Goal: Transaction & Acquisition: Purchase product/service

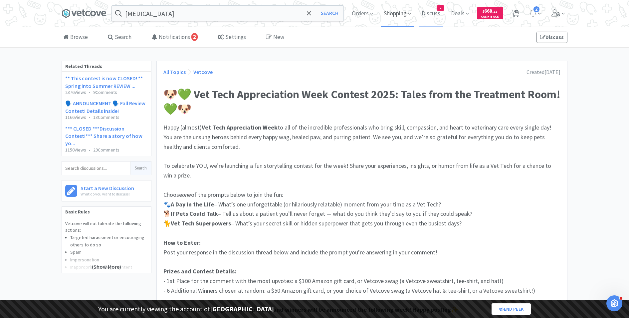
click at [395, 13] on span "Shopping" at bounding box center [397, 13] width 33 height 27
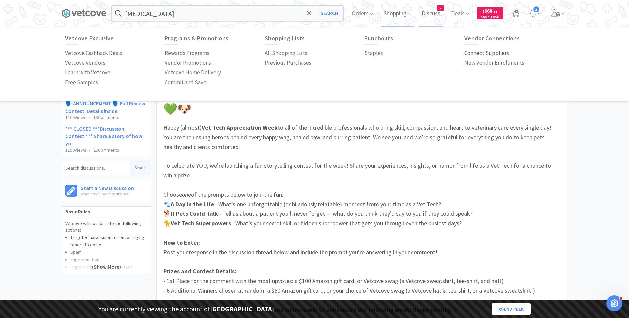
click at [487, 52] on p "Connect Suppliers" at bounding box center [487, 53] width 45 height 9
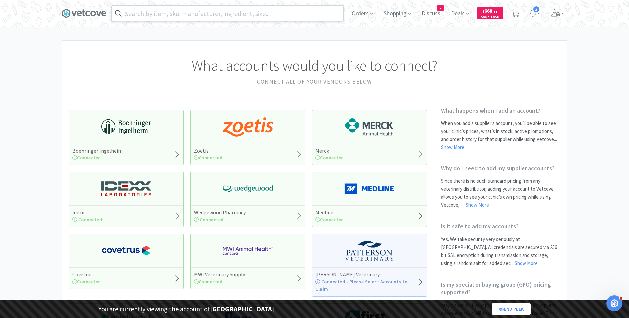
click at [196, 13] on input "text" at bounding box center [228, 13] width 232 height 15
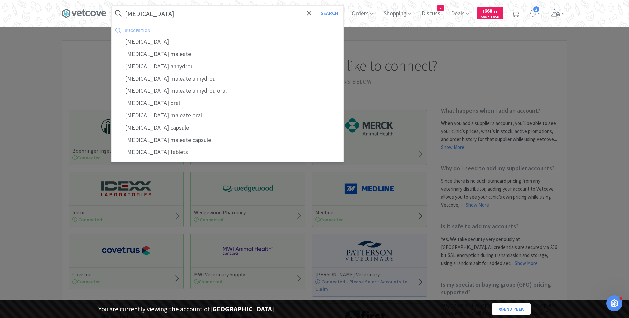
type input "[MEDICAL_DATA]"
click at [316, 6] on button "Search" at bounding box center [330, 13] width 28 height 15
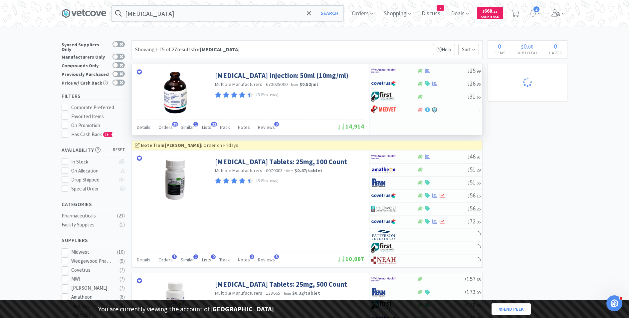
select select "1"
select select "3"
select select "1"
select select "8"
select select "1"
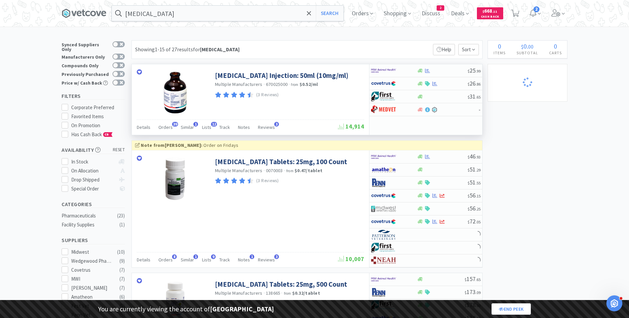
select select "1"
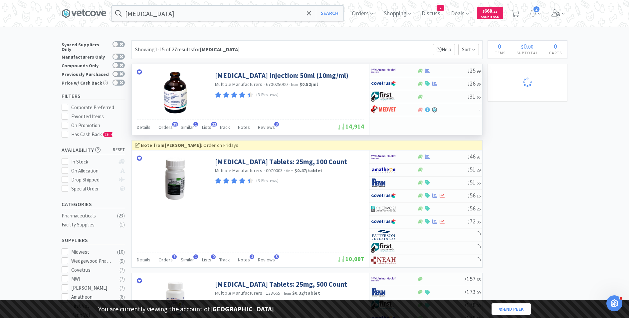
select select "2"
select select "1"
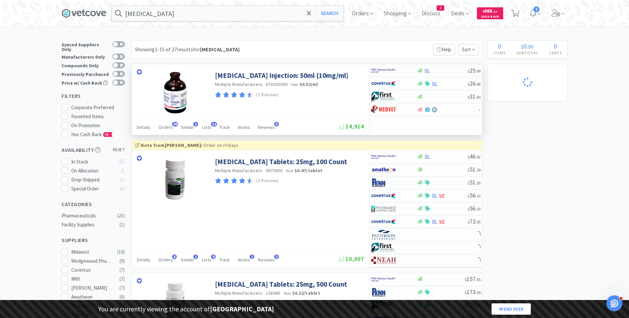
select select "2"
select select "1"
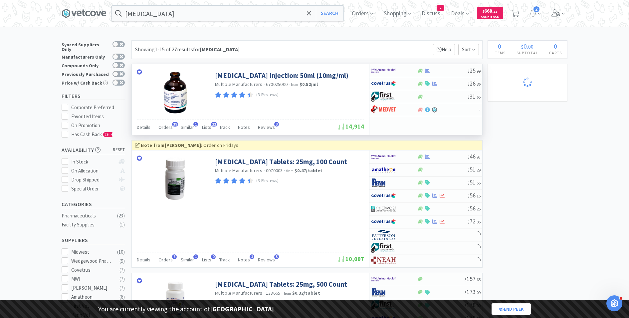
select select "1"
select select "5"
select select "2"
select select "1"
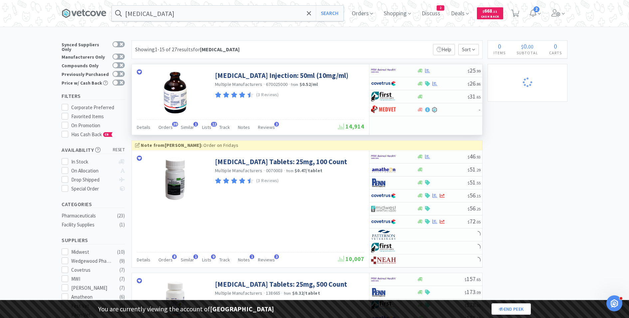
select select "1"
select select "4"
select select "2"
select select "1"
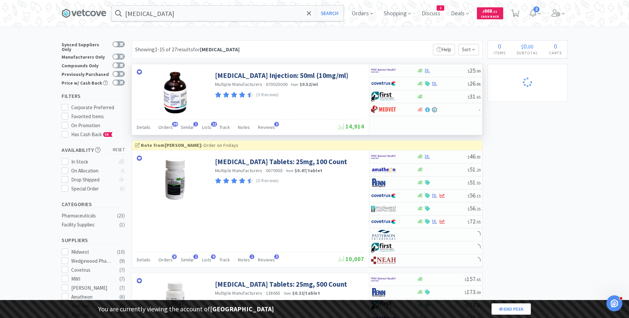
select select "1"
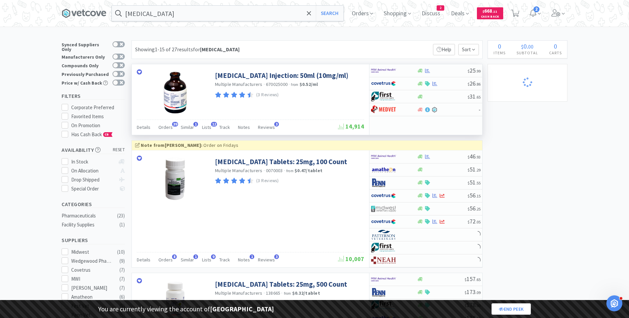
select select "3"
select select "2"
select select "3"
select select "1"
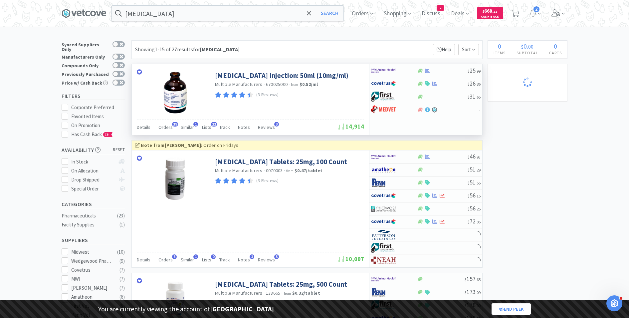
select select "1"
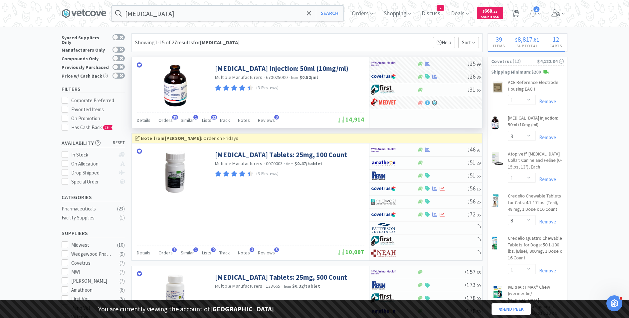
scroll to position [8, 0]
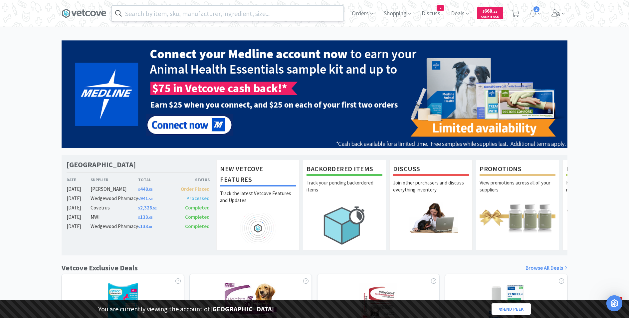
click at [208, 12] on input "text" at bounding box center [228, 13] width 232 height 15
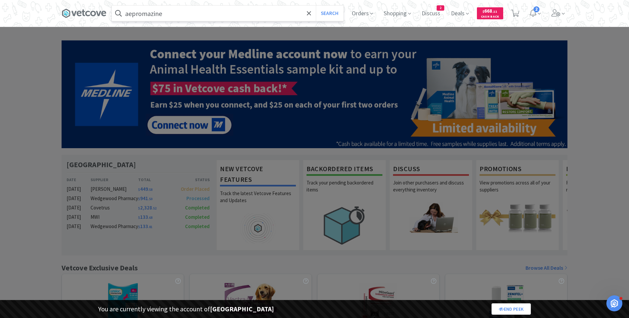
type input "aepromazine"
click at [316, 6] on button "Search" at bounding box center [330, 13] width 28 height 15
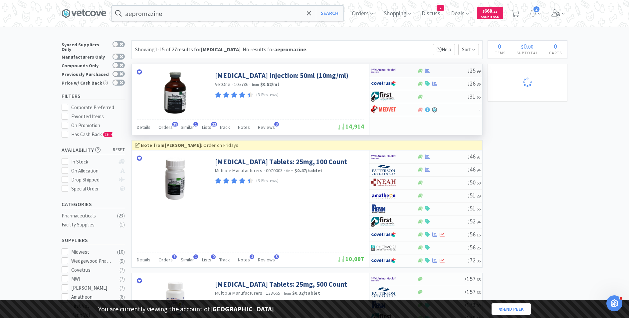
click at [388, 67] on img at bounding box center [383, 71] width 25 height 10
select select "1"
select select "3"
select select "1"
select select "8"
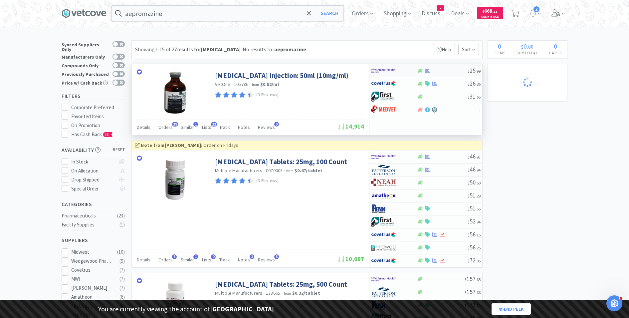
select select "1"
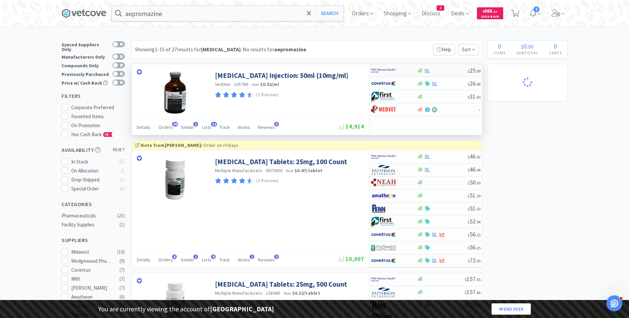
select select "1"
select select "2"
select select "1"
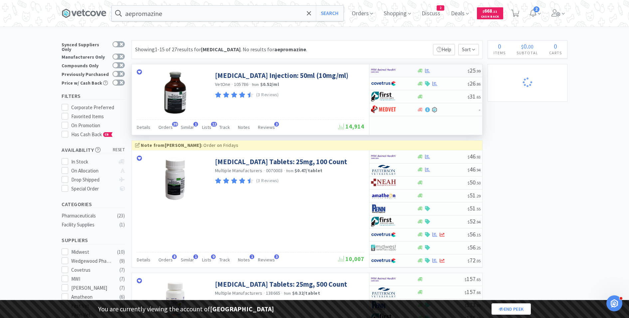
select select "1"
select select "2"
select select "1"
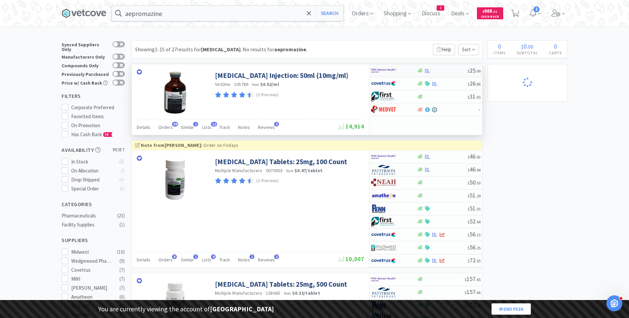
select select "1"
select select "5"
select select "2"
select select "1"
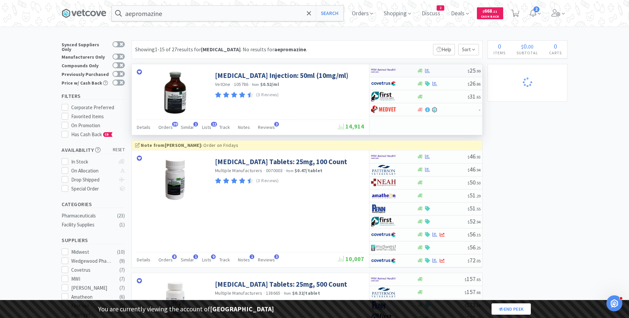
select select "1"
select select "4"
select select "2"
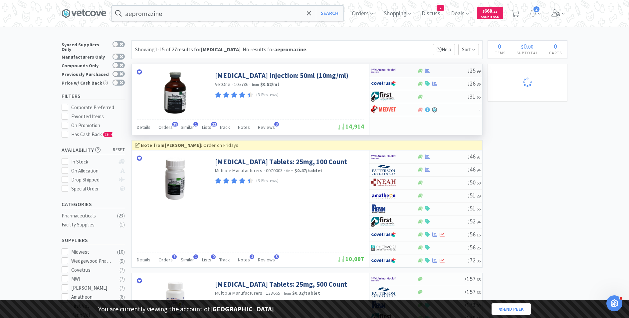
select select "1"
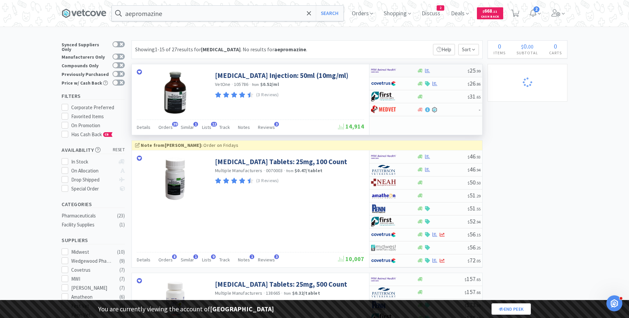
select select "1"
select select "3"
select select "2"
select select "3"
select select "1"
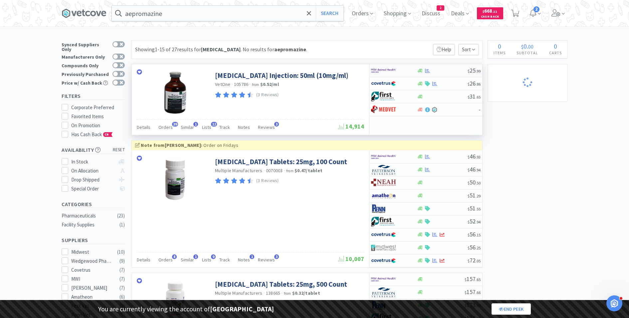
select select "1"
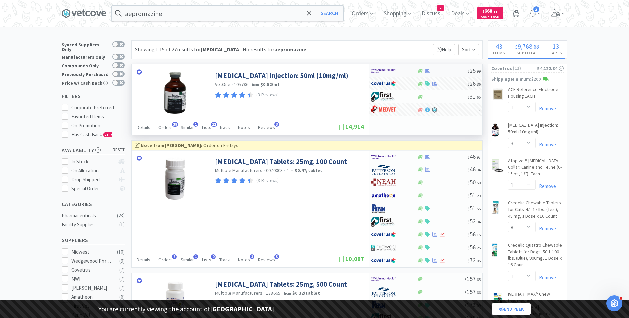
click at [382, 66] on img at bounding box center [383, 71] width 25 height 10
select select "1"
